Goal: Information Seeking & Learning: Learn about a topic

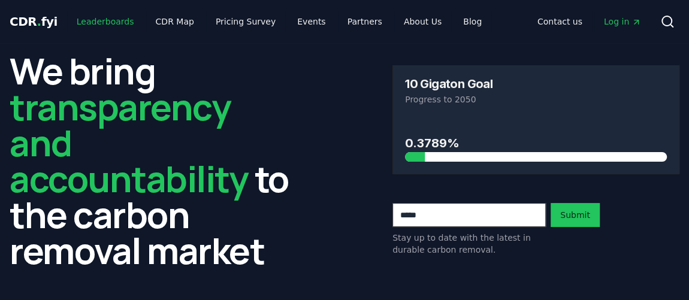
click at [116, 25] on link "Leaderboards" at bounding box center [105, 22] width 77 height 22
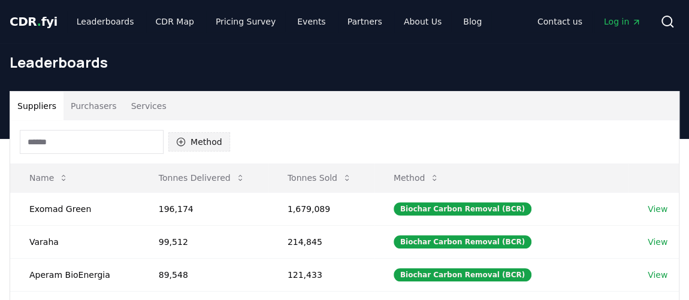
click at [207, 141] on button "Method" at bounding box center [199, 141] width 62 height 19
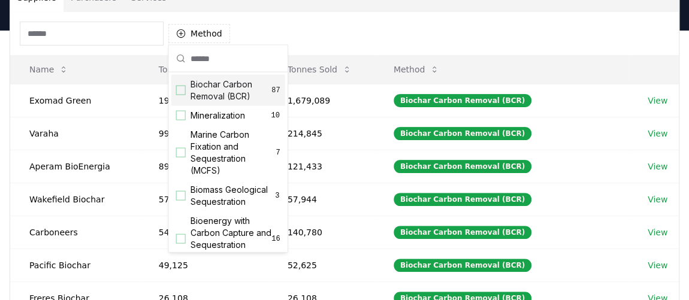
click at [281, 39] on div "Method" at bounding box center [344, 33] width 668 height 43
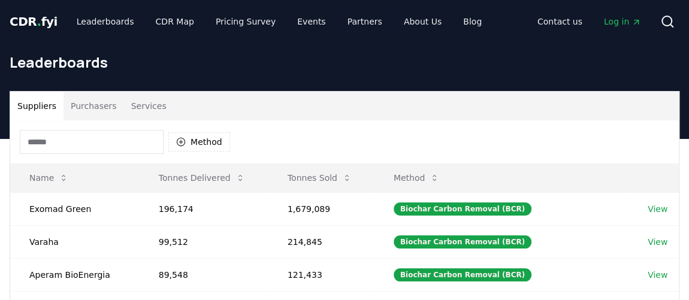
click at [105, 107] on button "Purchasers" at bounding box center [93, 106] width 60 height 29
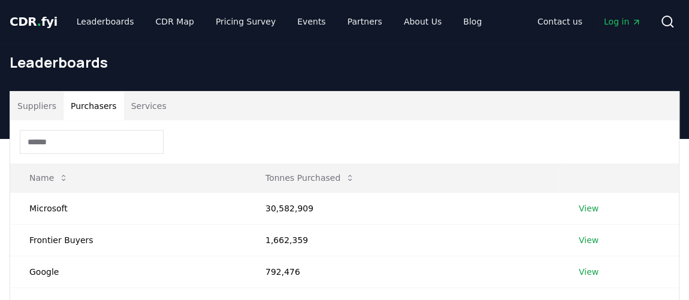
click at [161, 111] on button "Services" at bounding box center [149, 106] width 50 height 29
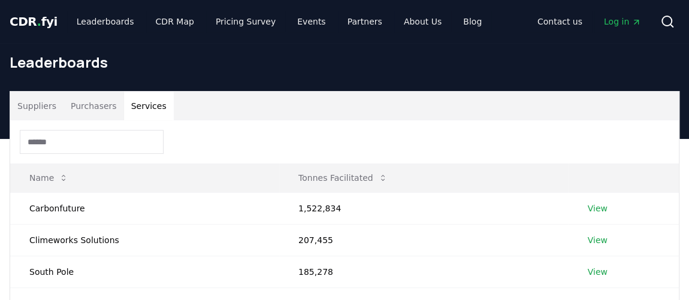
click at [91, 105] on button "Purchasers" at bounding box center [93, 106] width 60 height 29
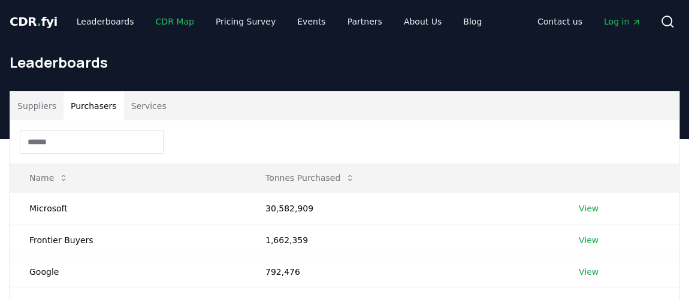
click at [165, 18] on link "CDR Map" at bounding box center [174, 22] width 57 height 22
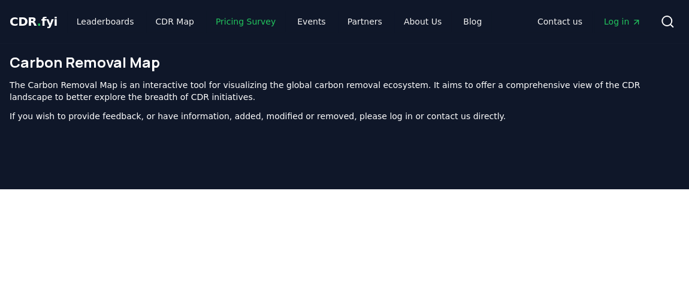
click at [226, 22] on link "Pricing Survey" at bounding box center [245, 22] width 79 height 22
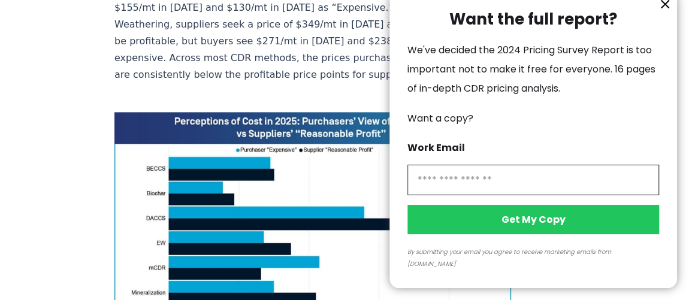
scroll to position [871, 0]
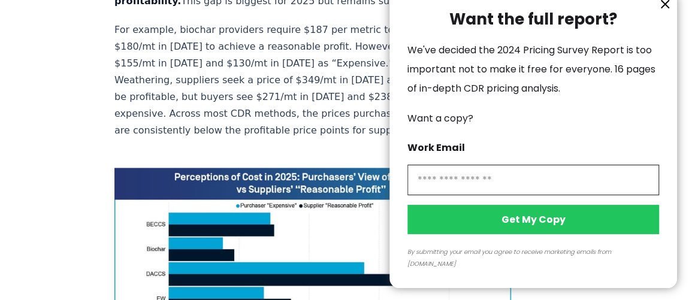
click at [664, 8] on icon "information" at bounding box center [664, 4] width 7 height 7
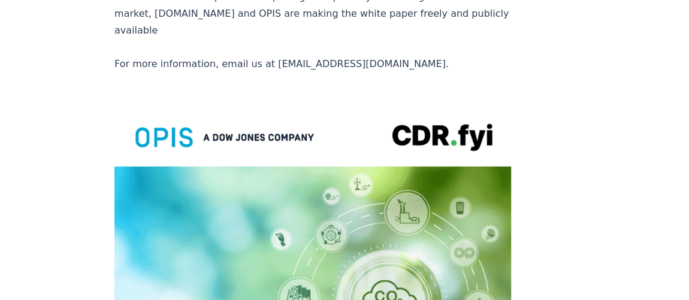
scroll to position [0, 0]
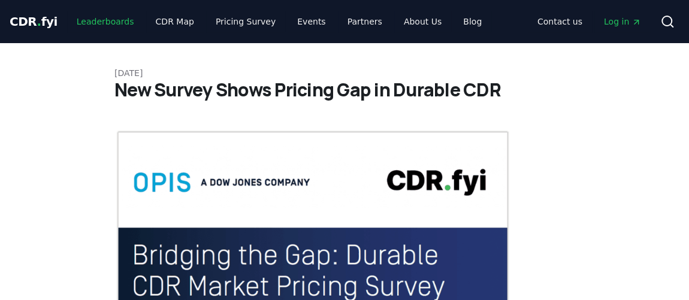
click at [93, 20] on link "Leaderboards" at bounding box center [105, 22] width 77 height 22
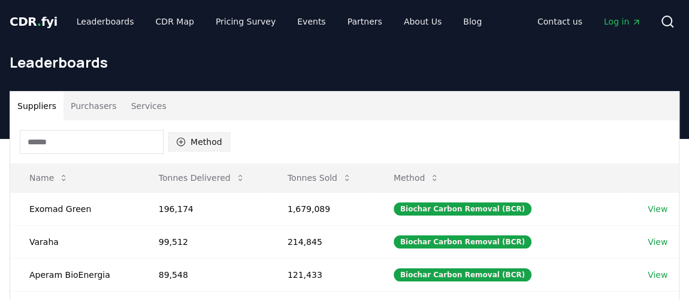
click at [187, 147] on button "Method" at bounding box center [199, 141] width 62 height 19
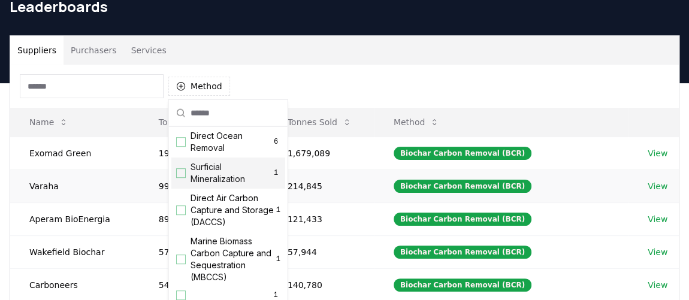
scroll to position [54, 0]
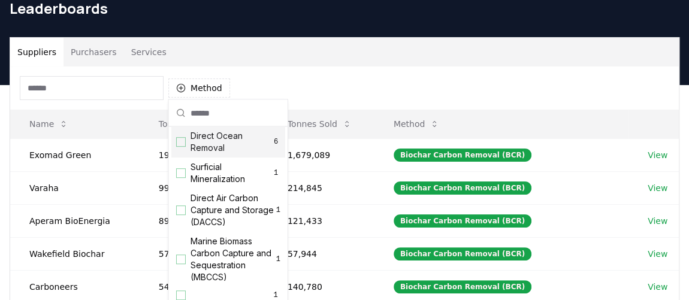
click at [272, 47] on div "Suppliers Purchasers Services" at bounding box center [344, 52] width 668 height 29
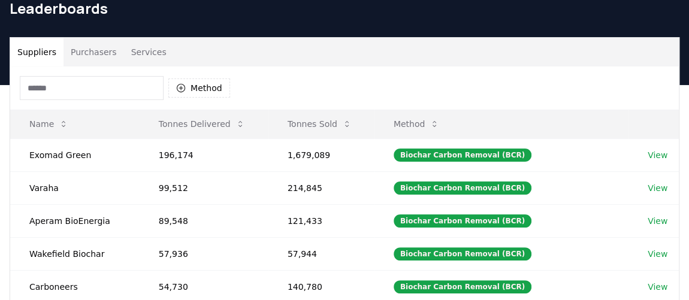
scroll to position [0, 0]
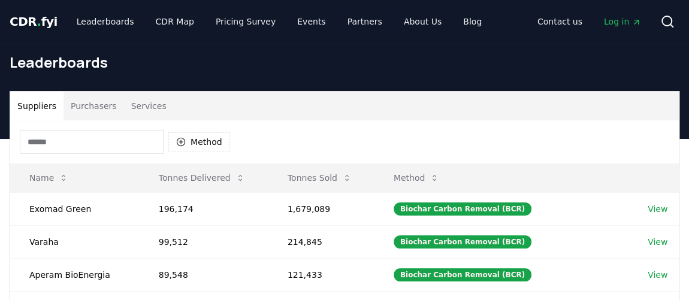
click at [89, 109] on button "Purchasers" at bounding box center [93, 106] width 60 height 29
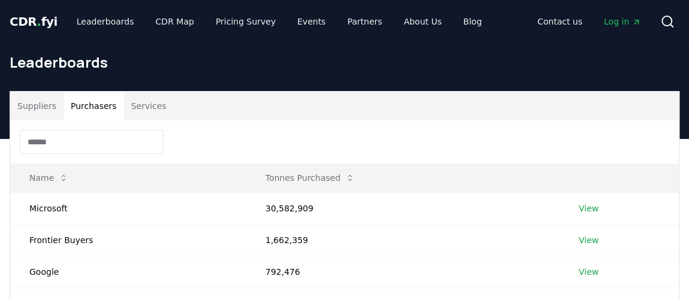
click at [151, 104] on button "Services" at bounding box center [149, 106] width 50 height 29
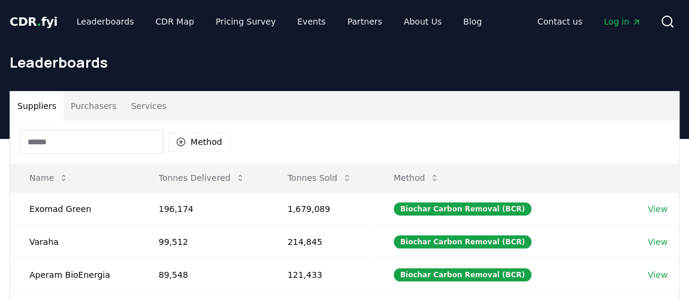
click at [41, 111] on button "Suppliers" at bounding box center [36, 106] width 53 height 29
click at [655, 210] on link "View" at bounding box center [657, 209] width 20 height 12
click at [191, 140] on button "Method" at bounding box center [199, 141] width 62 height 19
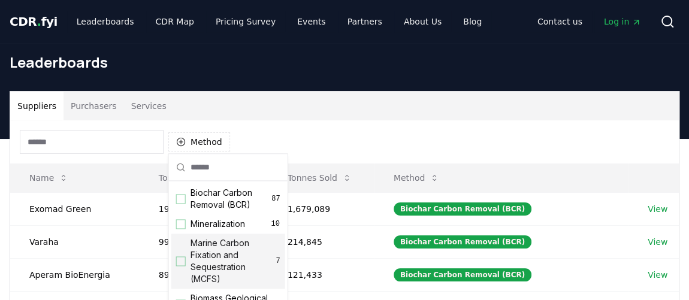
click at [181, 260] on div "Suggestions" at bounding box center [181, 261] width 10 height 10
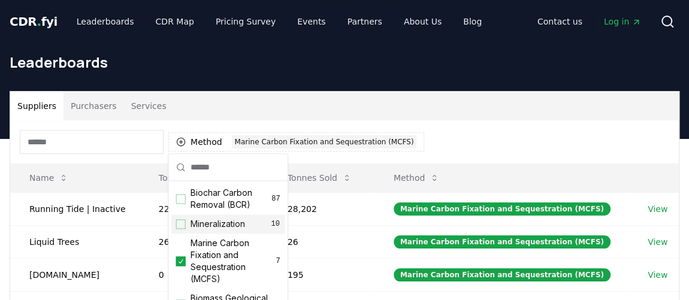
click at [387, 104] on div "Suppliers Purchasers Services" at bounding box center [344, 106] width 668 height 29
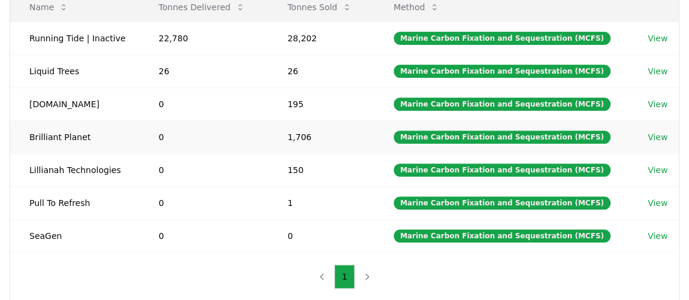
scroll to position [217, 0]
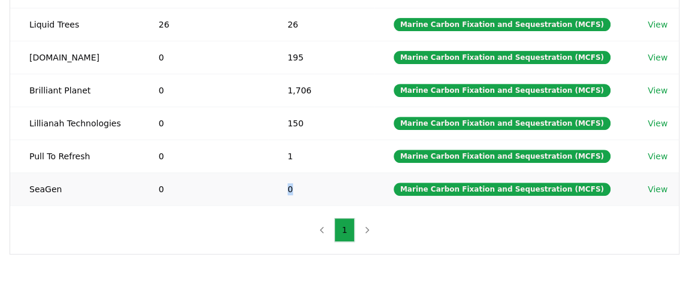
drag, startPoint x: 292, startPoint y: 187, endPoint x: 317, endPoint y: 179, distance: 26.3
click at [317, 179] on td "0" at bounding box center [321, 188] width 106 height 33
click at [278, 236] on div "Method 1 Marine Carbon Fixation and Sequestration (MCFS) Name Tonnes Delivered …" at bounding box center [344, 78] width 668 height 351
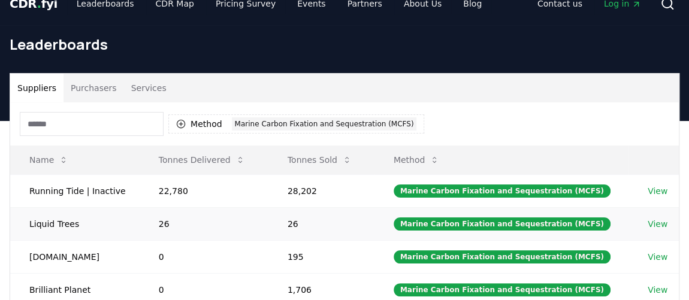
scroll to position [0, 0]
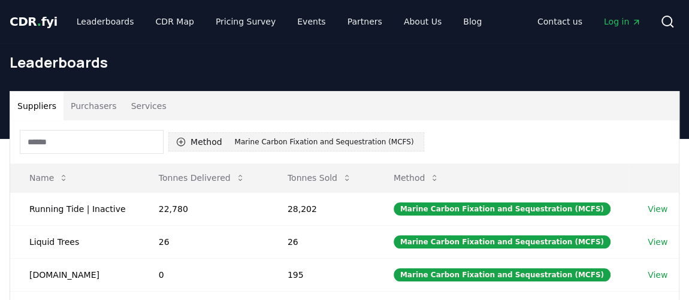
click at [176, 146] on icon "button" at bounding box center [181, 142] width 10 height 10
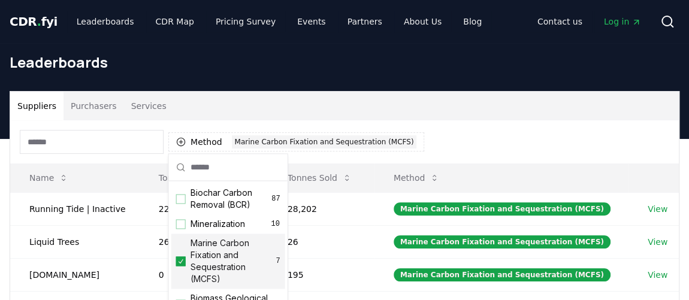
click at [182, 259] on icon "Suggestions" at bounding box center [180, 261] width 5 height 4
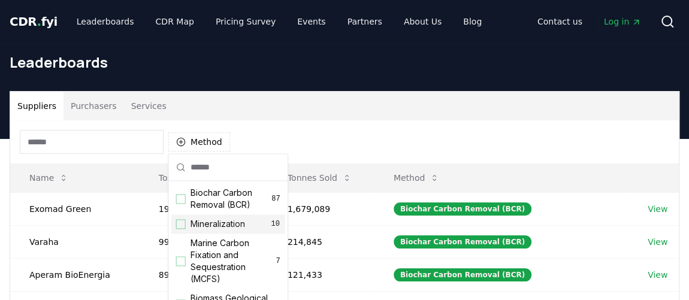
click at [183, 226] on div "Suggestions" at bounding box center [181, 224] width 10 height 10
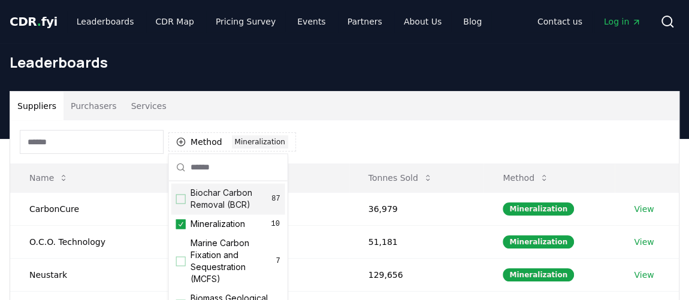
click at [335, 86] on div "Leaderboards" at bounding box center [344, 67] width 689 height 48
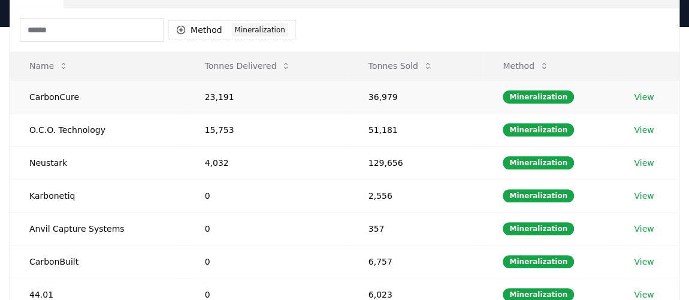
scroll to position [14, 0]
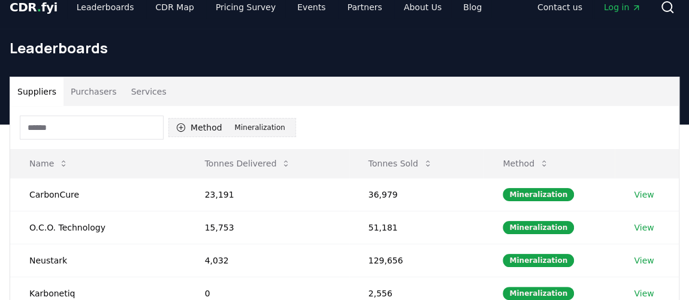
click at [178, 128] on icon "button" at bounding box center [181, 128] width 10 height 10
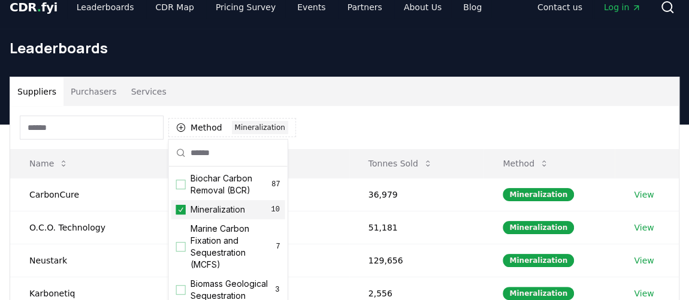
click at [186, 211] on div "Mineralization 10" at bounding box center [228, 209] width 114 height 19
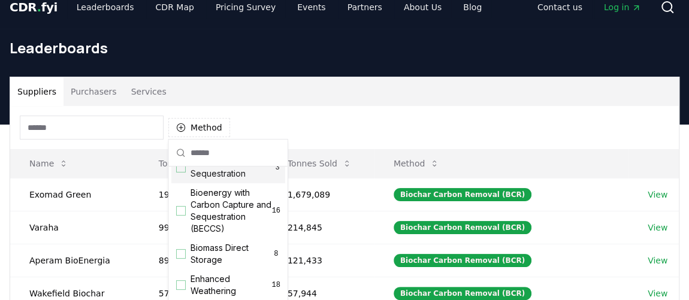
scroll to position [108, 0]
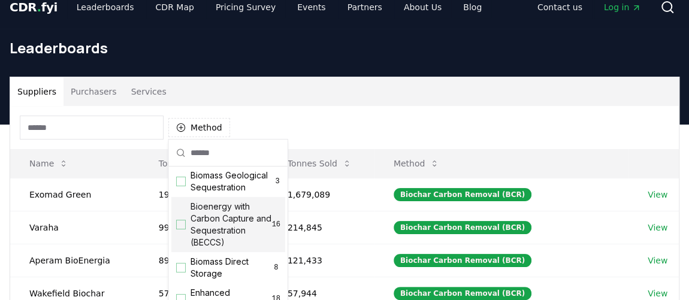
click at [187, 236] on div "Bioenergy with Carbon Capture and Sequestration (BECCS) 16" at bounding box center [228, 224] width 114 height 55
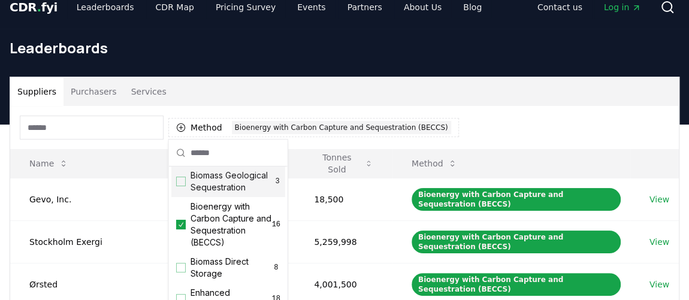
click at [391, 74] on div "Leaderboards" at bounding box center [344, 53] width 689 height 48
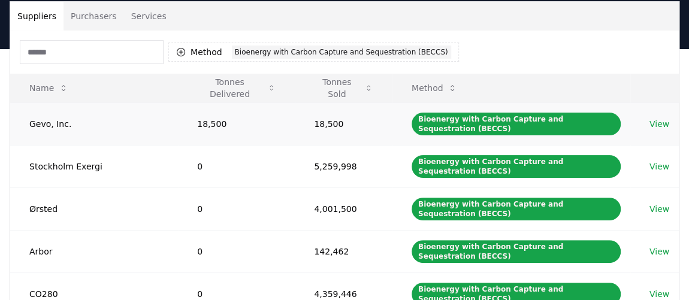
scroll to position [123, 0]
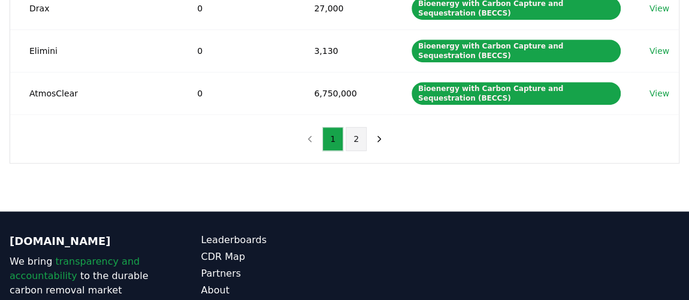
click at [355, 136] on button "2" at bounding box center [356, 139] width 21 height 24
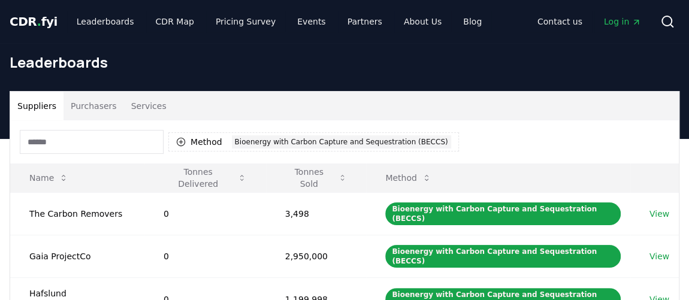
scroll to position [374, 0]
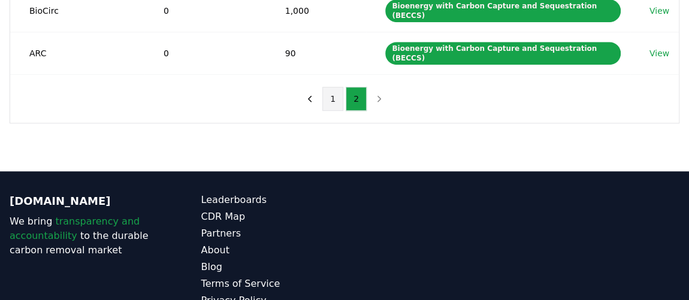
click at [335, 87] on button "1" at bounding box center [332, 99] width 21 height 24
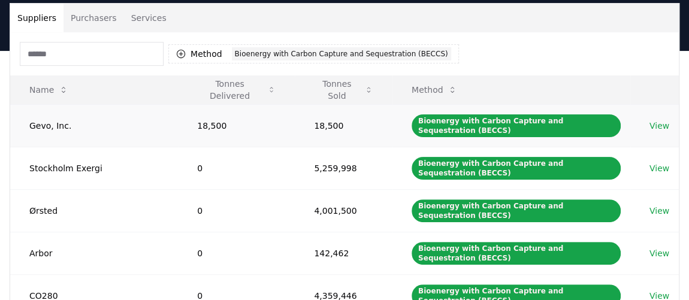
scroll to position [0, 0]
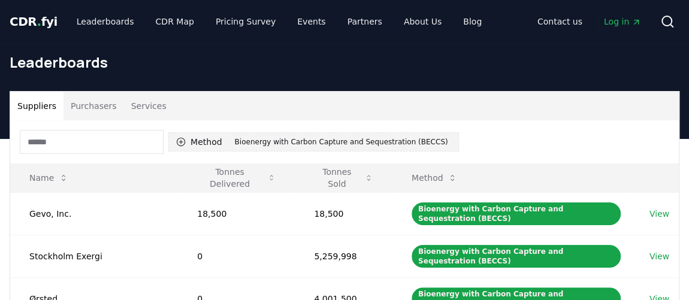
click at [178, 140] on icon "button" at bounding box center [181, 142] width 10 height 10
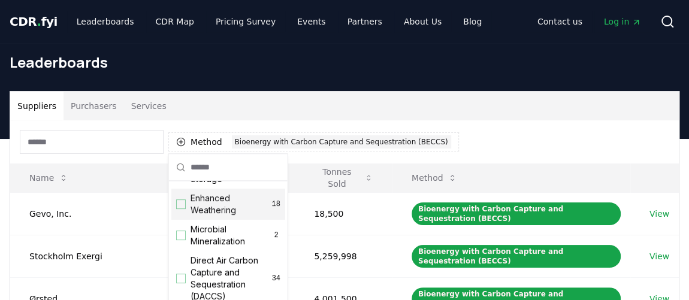
scroll to position [163, 0]
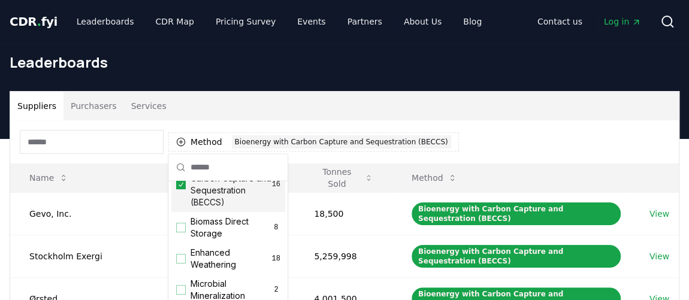
click at [179, 189] on icon "Suggestions" at bounding box center [181, 185] width 8 height 10
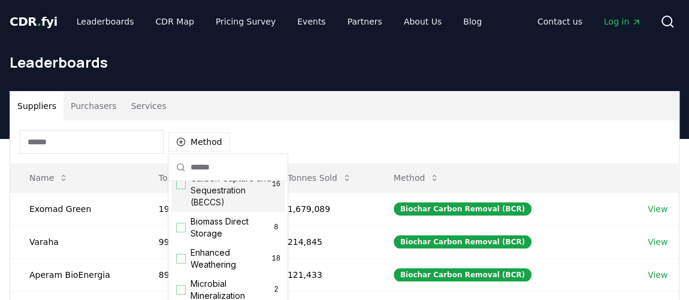
click at [259, 143] on div "Method" at bounding box center [344, 141] width 668 height 43
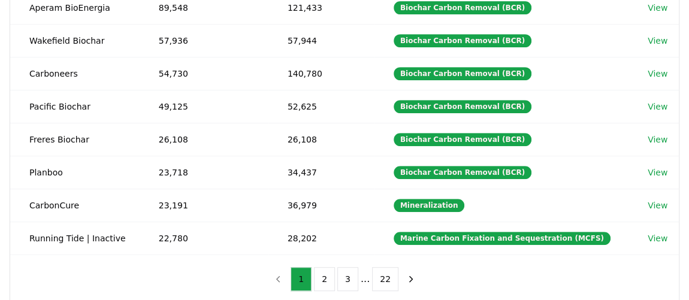
scroll to position [272, 0]
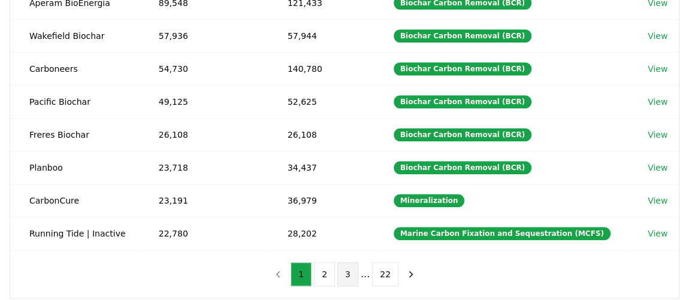
click at [351, 271] on button "3" at bounding box center [347, 274] width 21 height 24
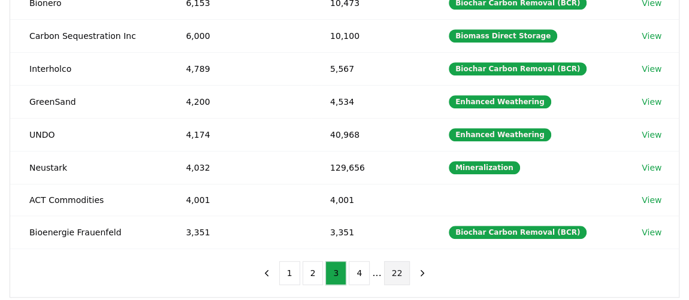
click at [388, 273] on button "22" at bounding box center [397, 273] width 26 height 24
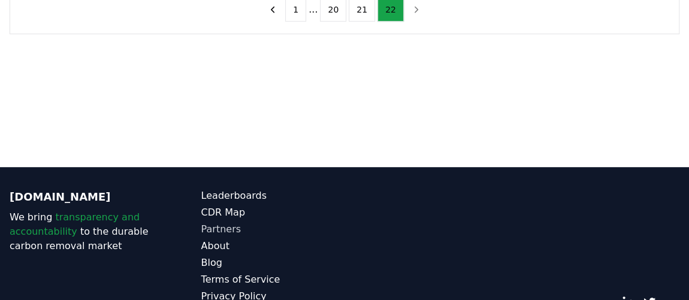
scroll to position [108, 0]
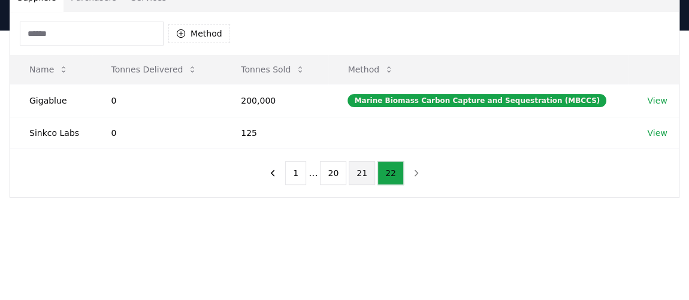
click at [355, 174] on button "21" at bounding box center [362, 173] width 26 height 24
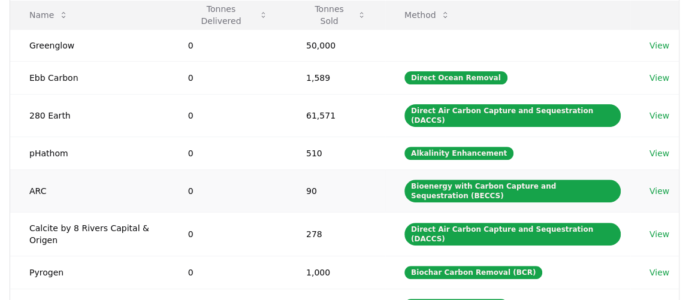
scroll to position [435, 0]
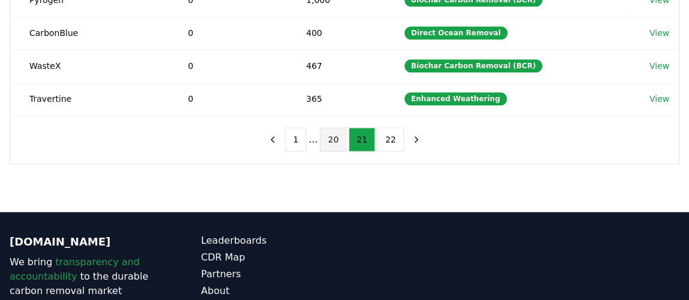
click at [333, 129] on button "20" at bounding box center [333, 140] width 26 height 24
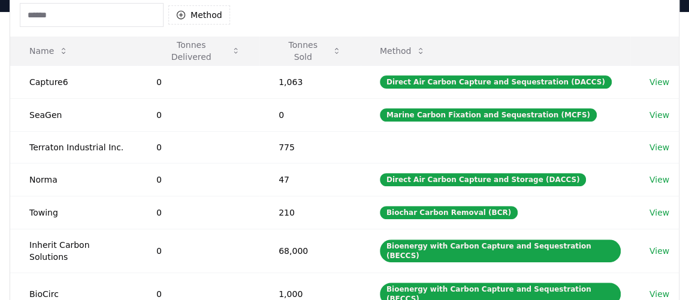
scroll to position [272, 0]
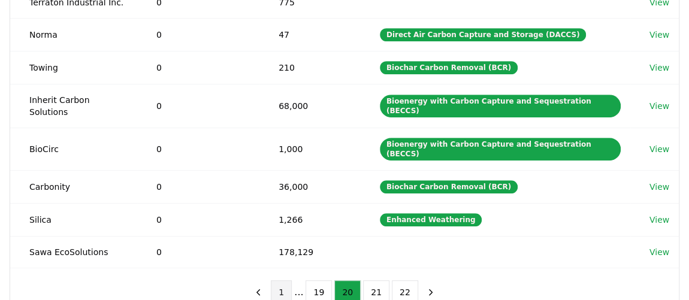
click at [284, 280] on button "1" at bounding box center [281, 292] width 21 height 24
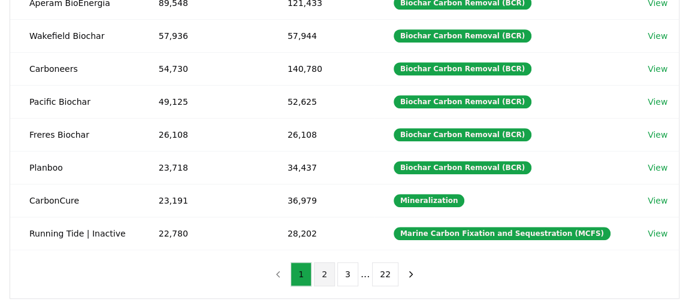
click at [316, 265] on button "2" at bounding box center [324, 274] width 21 height 24
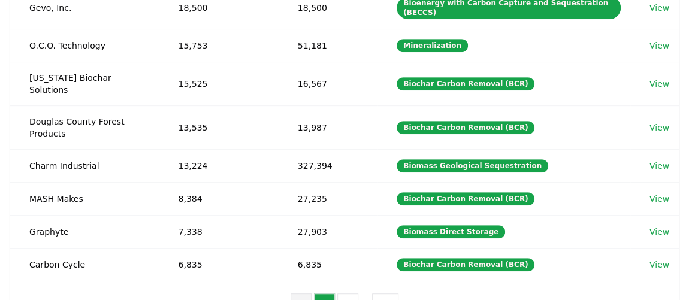
click at [307, 293] on button "1" at bounding box center [300, 305] width 21 height 24
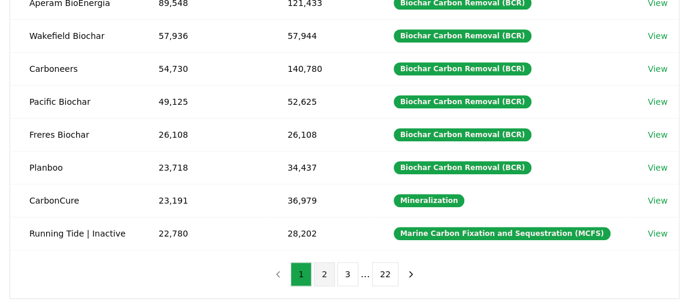
click at [322, 269] on button "2" at bounding box center [324, 274] width 21 height 24
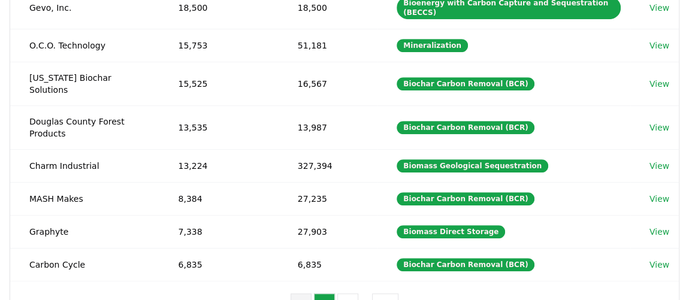
click at [309, 293] on button "1" at bounding box center [300, 305] width 21 height 24
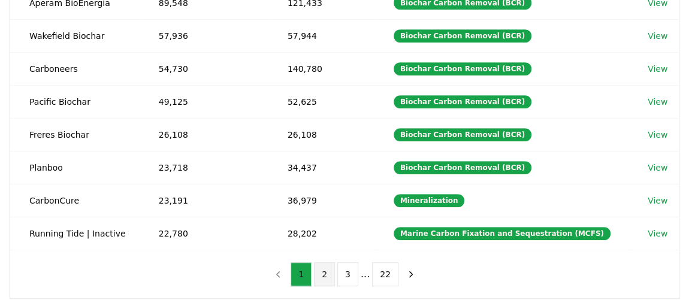
click at [325, 270] on button "2" at bounding box center [324, 274] width 21 height 24
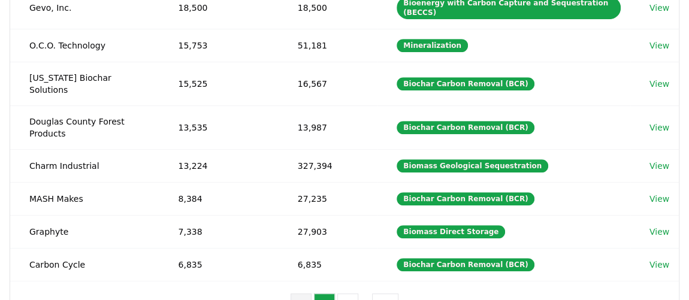
click at [309, 293] on button "1" at bounding box center [300, 305] width 21 height 24
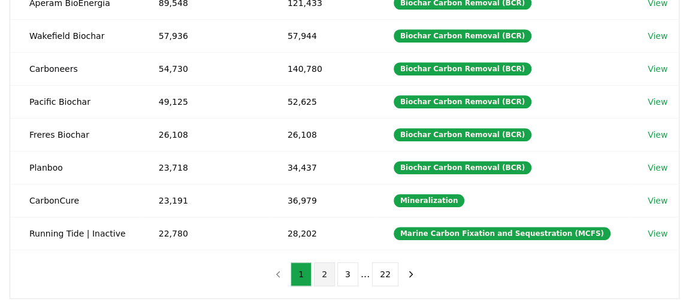
click at [320, 272] on button "2" at bounding box center [324, 274] width 21 height 24
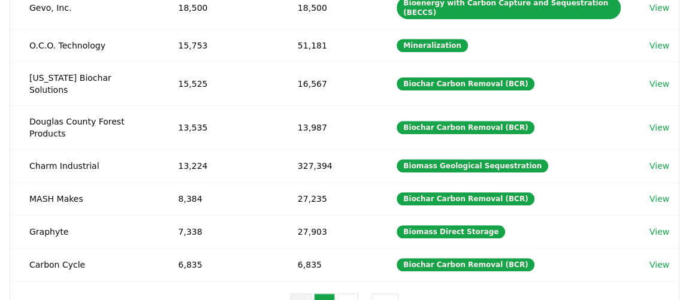
click at [307, 293] on button "1" at bounding box center [300, 305] width 21 height 24
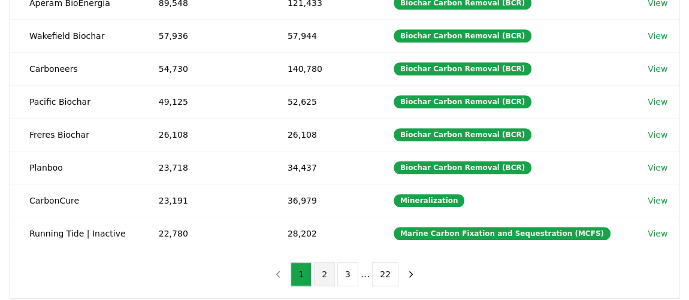
click at [319, 266] on button "2" at bounding box center [324, 274] width 21 height 24
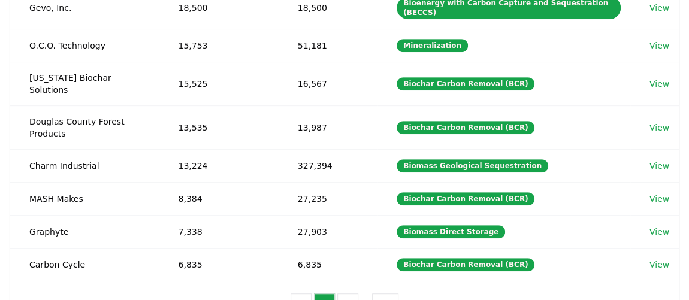
drag, startPoint x: 334, startPoint y: 270, endPoint x: 353, endPoint y: 271, distance: 19.2
click at [334, 293] on button "2" at bounding box center [324, 305] width 21 height 24
click at [353, 293] on button "3" at bounding box center [347, 305] width 21 height 24
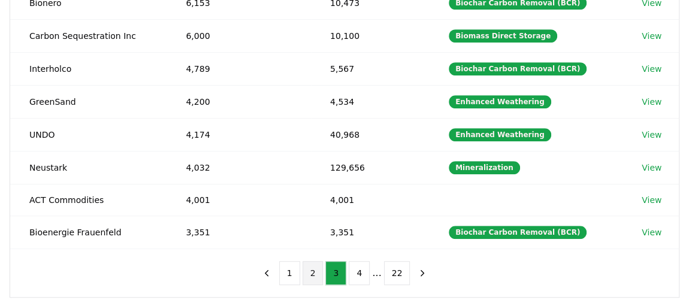
click at [322, 273] on button "2" at bounding box center [312, 273] width 21 height 24
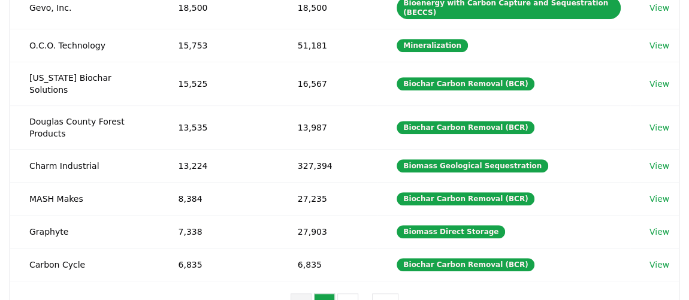
click at [303, 293] on button "1" at bounding box center [300, 305] width 21 height 24
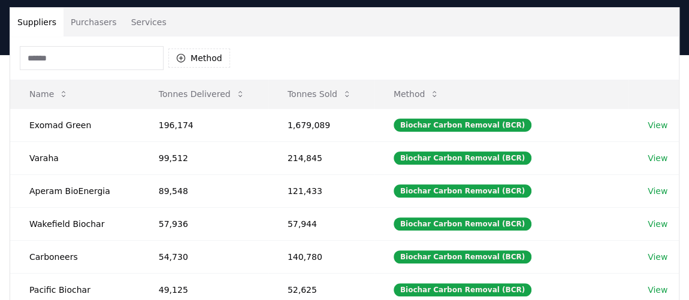
scroll to position [0, 0]
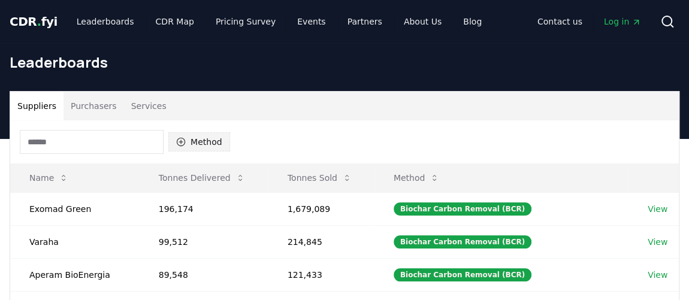
click at [180, 138] on icon "button" at bounding box center [181, 142] width 10 height 10
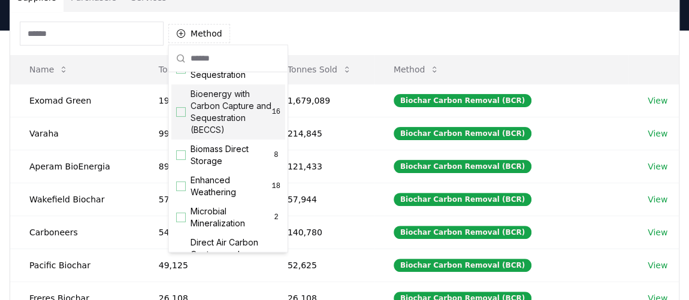
scroll to position [163, 0]
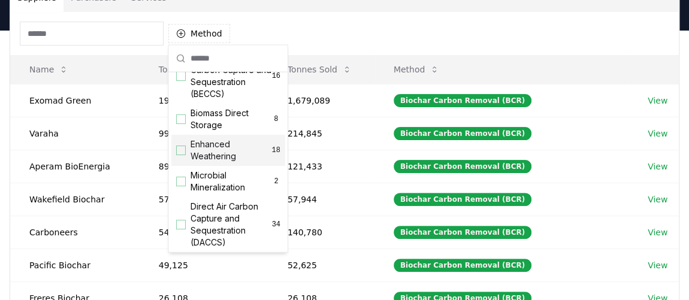
click at [180, 155] on div "Suggestions" at bounding box center [181, 151] width 10 height 10
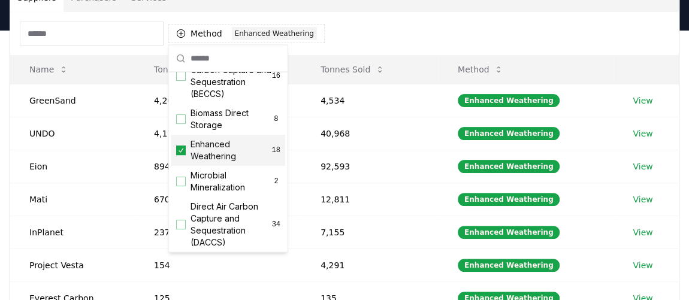
click at [180, 152] on icon "Suggestions" at bounding box center [180, 150] width 5 height 4
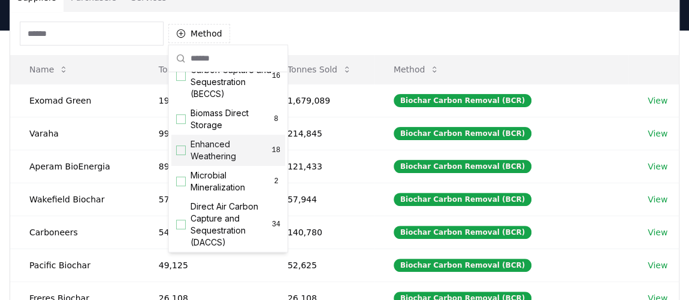
scroll to position [217, 0]
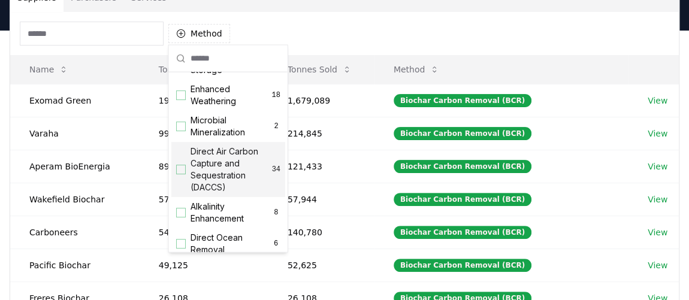
click at [182, 175] on div "Suggestions" at bounding box center [181, 170] width 10 height 10
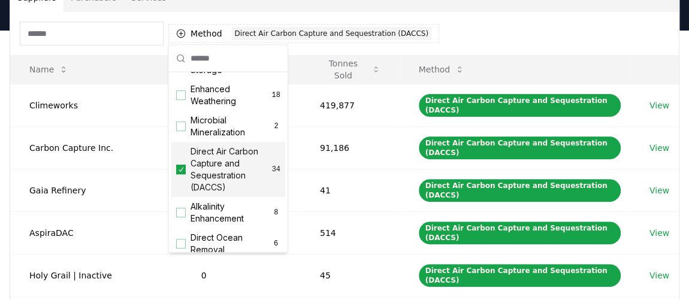
click at [182, 175] on icon "Suggestions" at bounding box center [181, 170] width 8 height 10
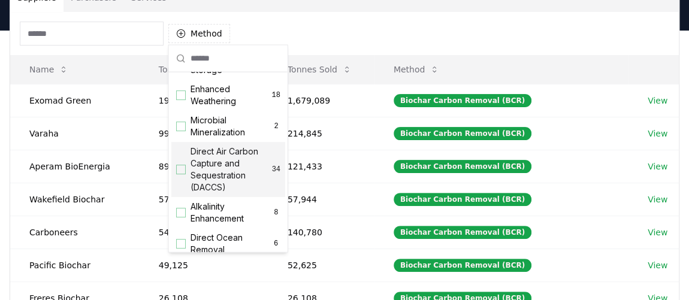
click at [182, 175] on div "Suggestions" at bounding box center [181, 170] width 10 height 10
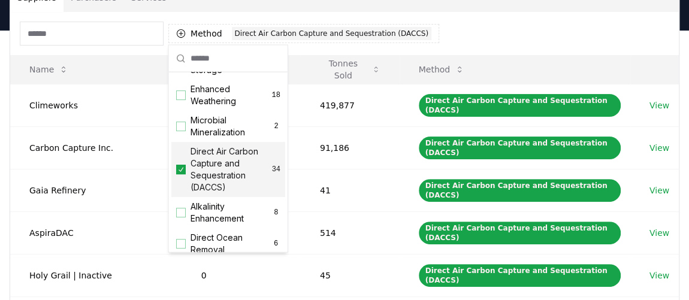
click at [182, 175] on icon "Suggestions" at bounding box center [181, 170] width 8 height 10
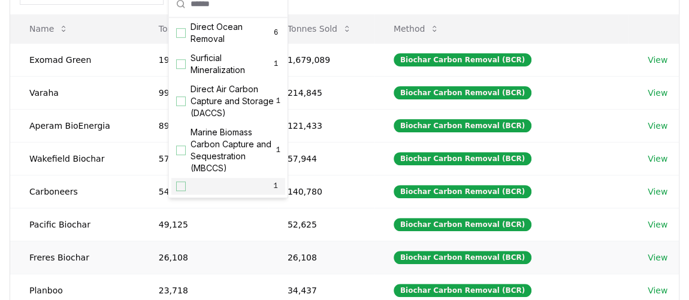
scroll to position [163, 0]
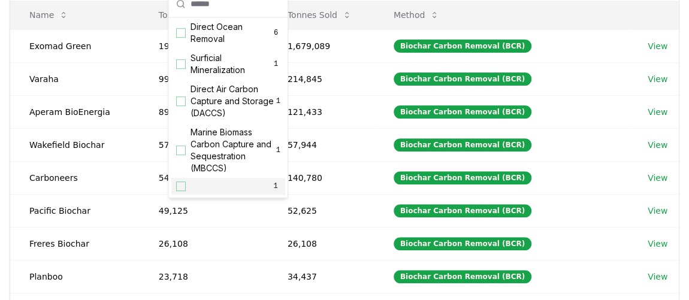
click at [179, 179] on div "1" at bounding box center [228, 186] width 114 height 17
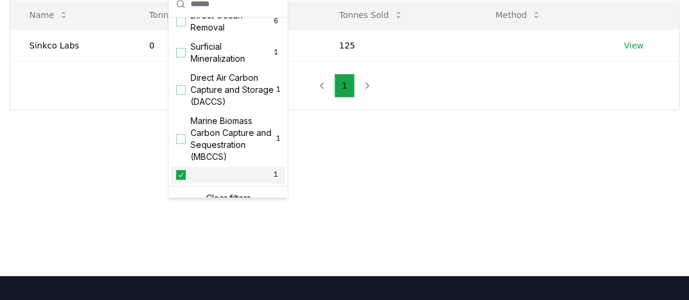
click at [179, 180] on icon "Suggestions" at bounding box center [181, 176] width 8 height 10
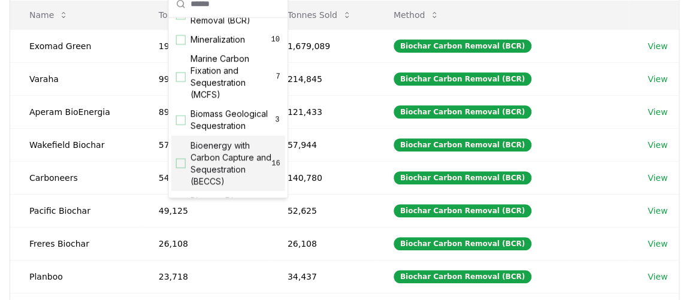
scroll to position [0, 0]
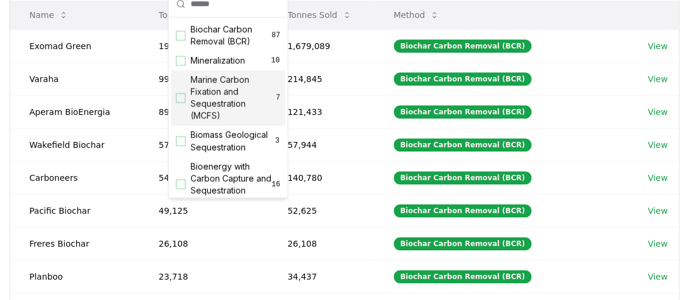
click at [374, 1] on th "Tonnes Sold" at bounding box center [321, 15] width 106 height 29
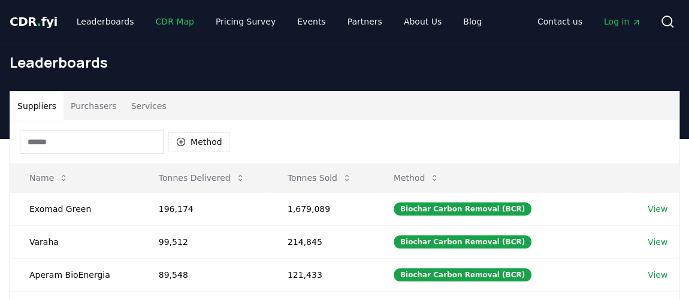
click at [168, 21] on link "CDR Map" at bounding box center [174, 22] width 57 height 22
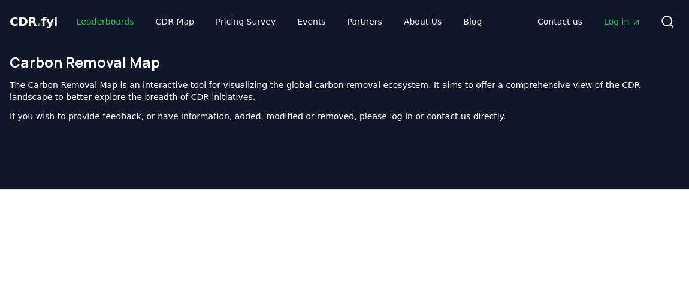
click at [86, 20] on link "Leaderboards" at bounding box center [105, 22] width 77 height 22
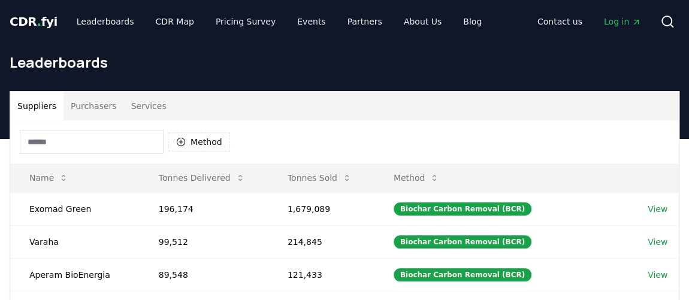
click at [91, 104] on button "Purchasers" at bounding box center [93, 106] width 60 height 29
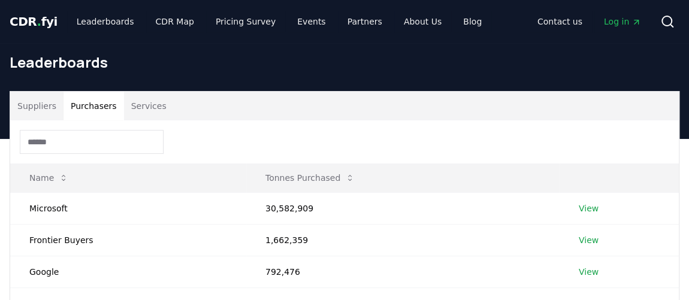
click at [131, 116] on button "Services" at bounding box center [149, 106] width 50 height 29
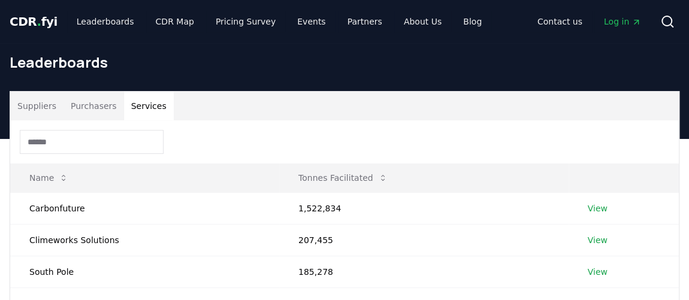
click at [24, 99] on button "Suppliers" at bounding box center [36, 106] width 53 height 29
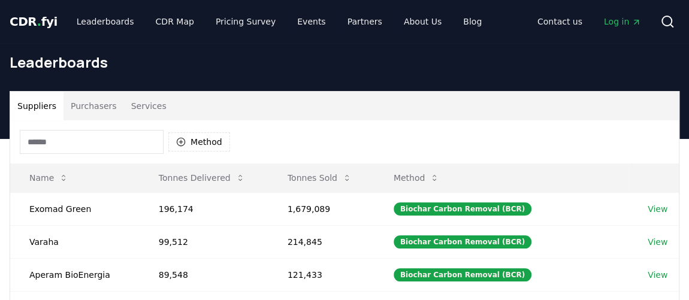
click at [44, 17] on span "CDR . fyi" at bounding box center [34, 21] width 48 height 14
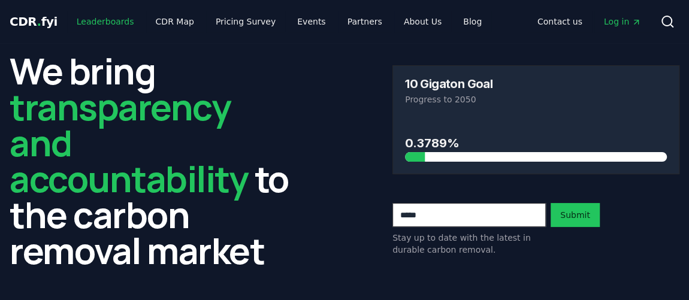
click at [96, 22] on link "Leaderboards" at bounding box center [105, 22] width 77 height 22
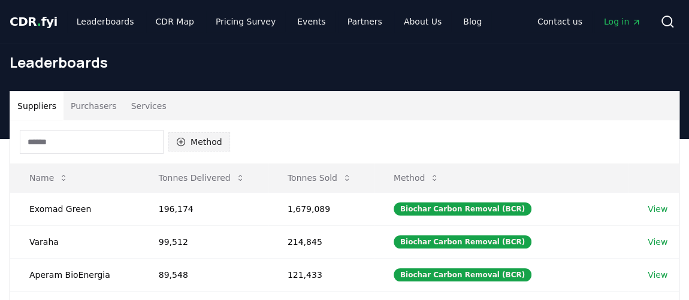
click at [183, 146] on icon "button" at bounding box center [181, 142] width 10 height 10
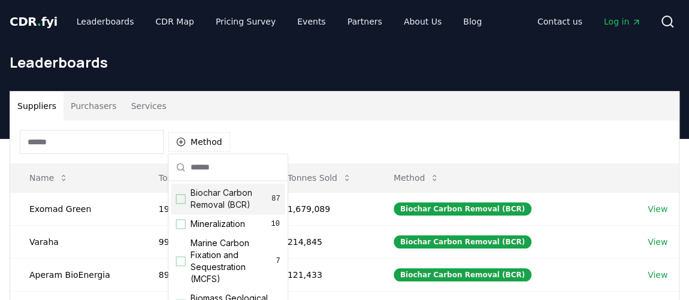
click at [357, 130] on div "Method" at bounding box center [344, 141] width 668 height 43
